Goal: Find specific page/section: Find specific page/section

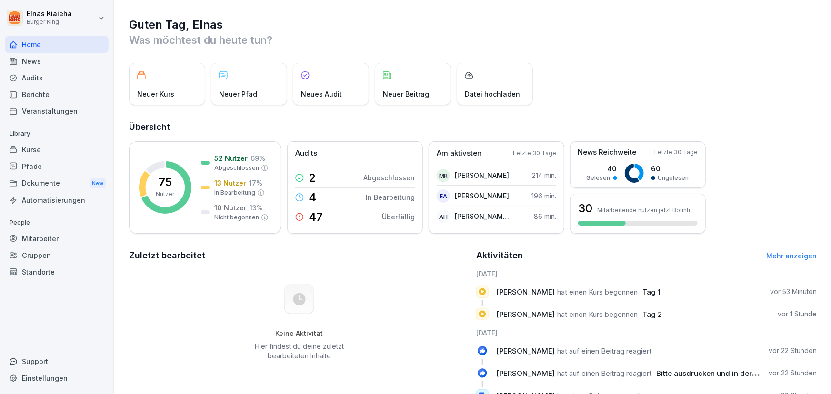
click at [38, 95] on div "Berichte" at bounding box center [57, 94] width 104 height 17
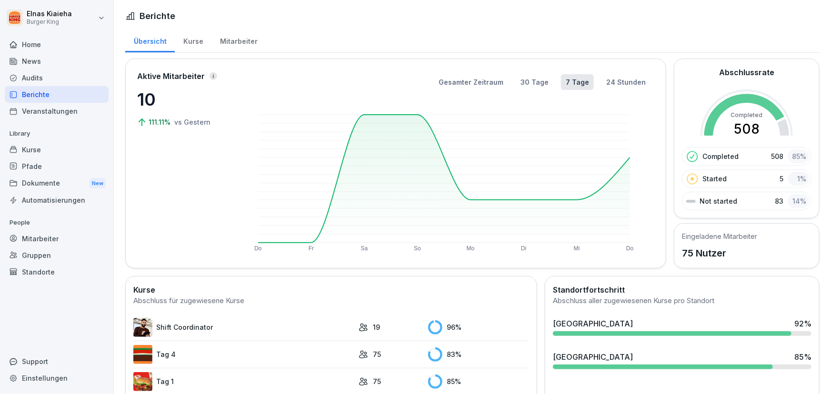
click at [190, 330] on link "Shift Coordinator" at bounding box center [243, 327] width 220 height 19
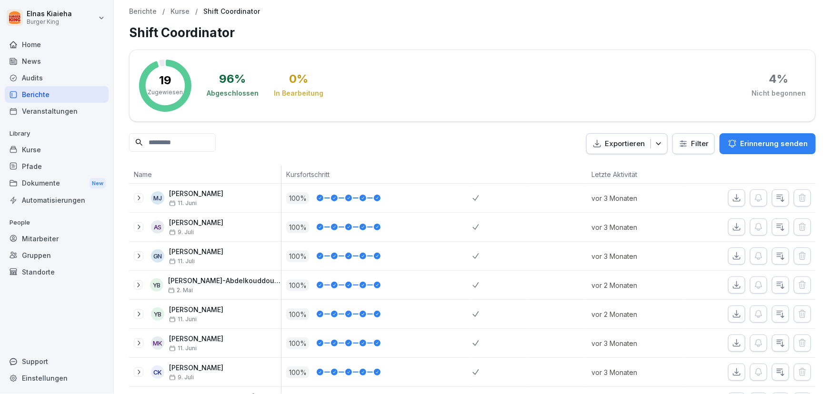
click at [686, 147] on html "Elnas Kiaieha Burger King Home News Audits Berichte Veranstaltungen Library Kur…" at bounding box center [415, 197] width 831 height 394
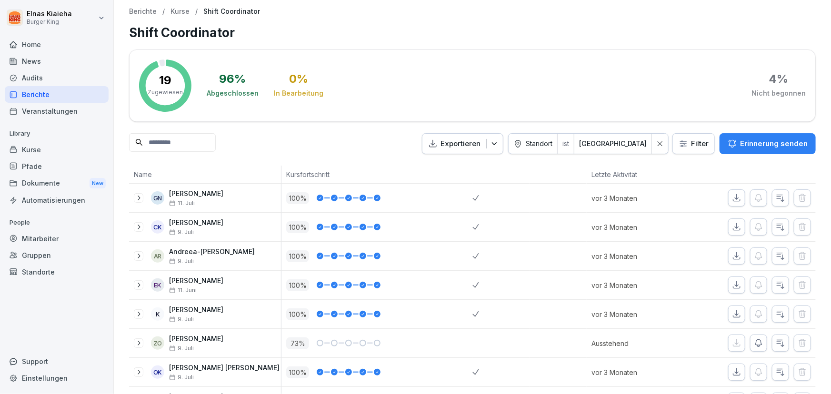
click at [81, 99] on div "Berichte" at bounding box center [57, 94] width 104 height 17
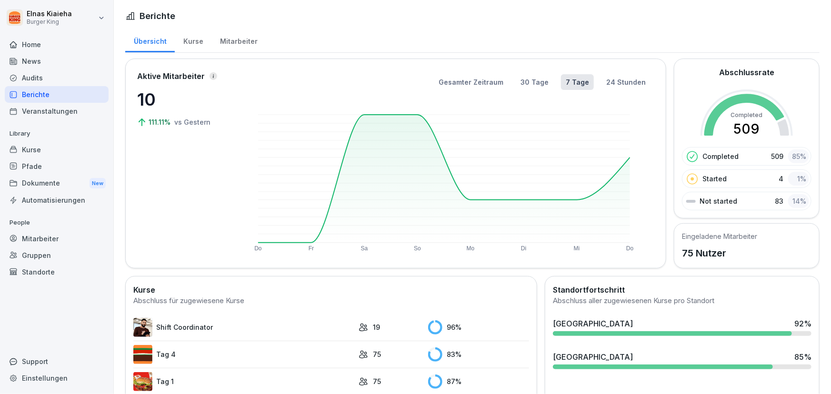
click at [51, 92] on div "Berichte" at bounding box center [57, 94] width 104 height 17
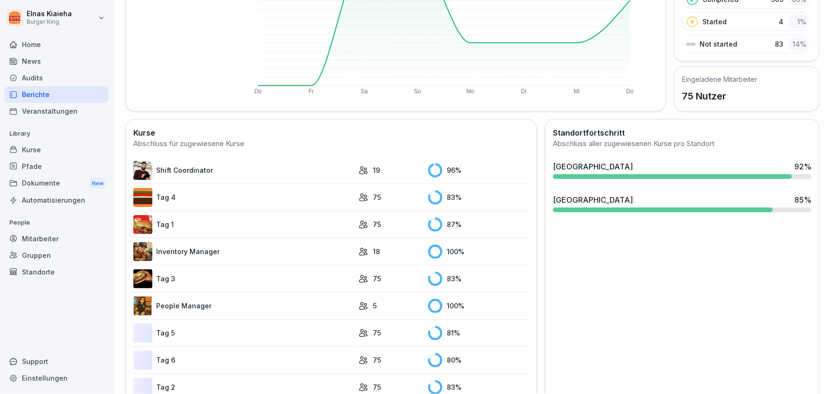
scroll to position [173, 0]
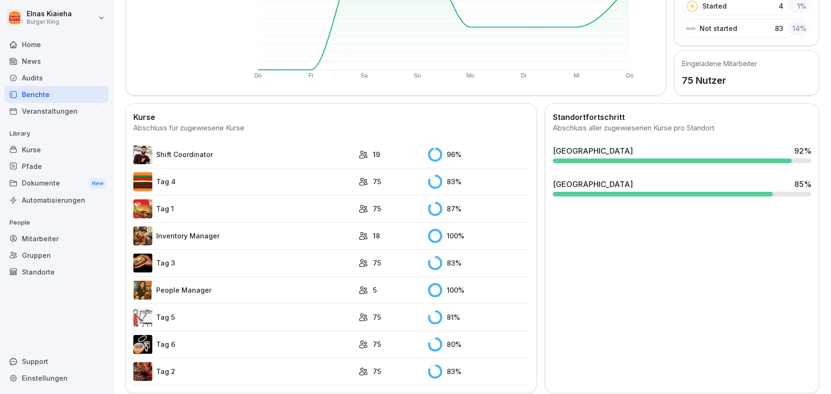
click at [181, 372] on link "Tag 2" at bounding box center [243, 371] width 220 height 19
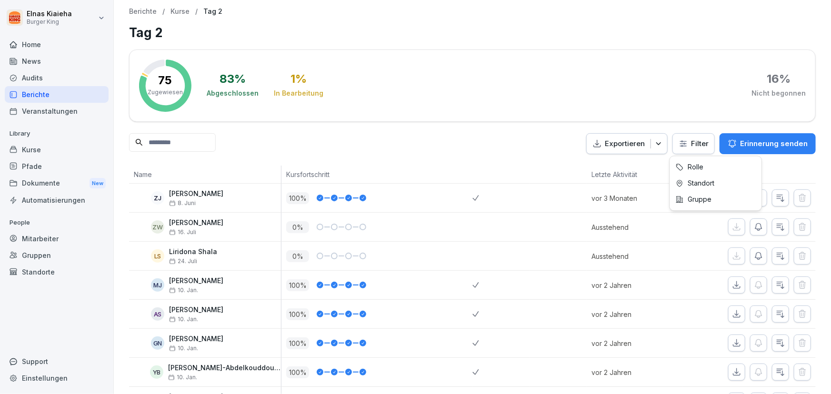
click at [678, 143] on html "Elnas Kiaieha Burger King Home News Audits Berichte Veranstaltungen Library Kur…" at bounding box center [415, 197] width 831 height 394
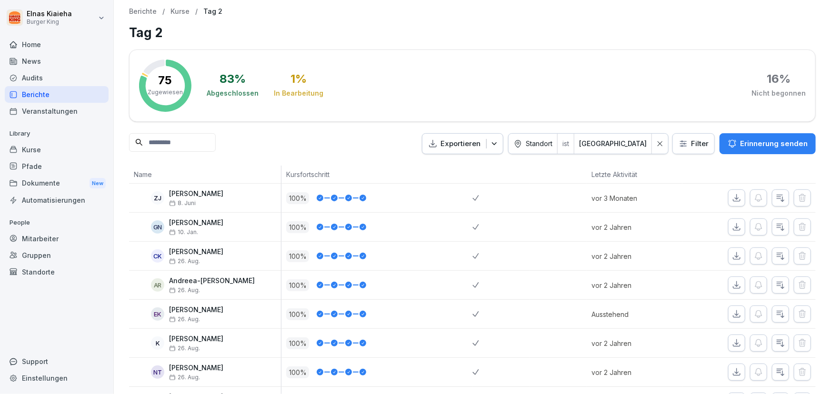
click at [158, 140] on input at bounding box center [172, 142] width 87 height 19
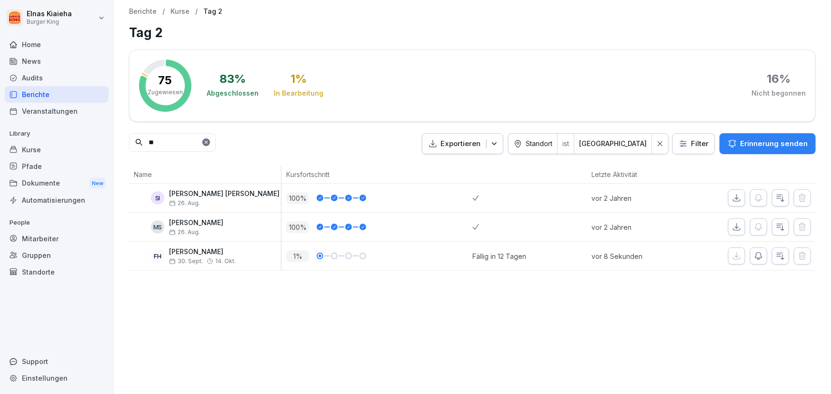
click at [158, 139] on input "**" at bounding box center [172, 142] width 87 height 19
type input "*"
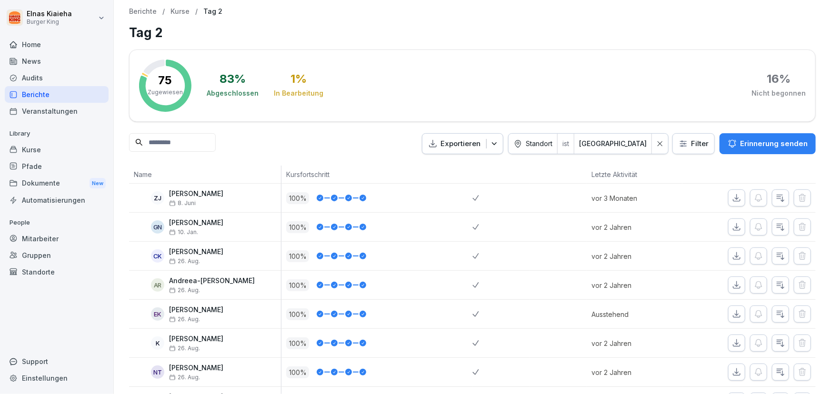
click at [159, 138] on input at bounding box center [172, 142] width 87 height 19
click at [158, 142] on input at bounding box center [172, 142] width 87 height 19
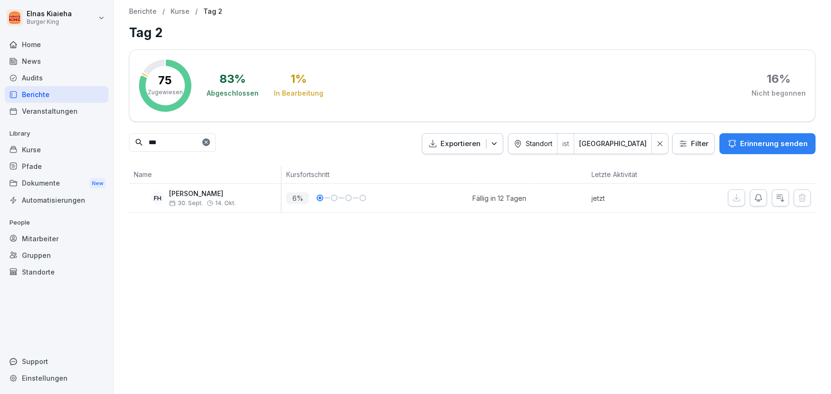
type input "***"
